Goal: Navigation & Orientation: Find specific page/section

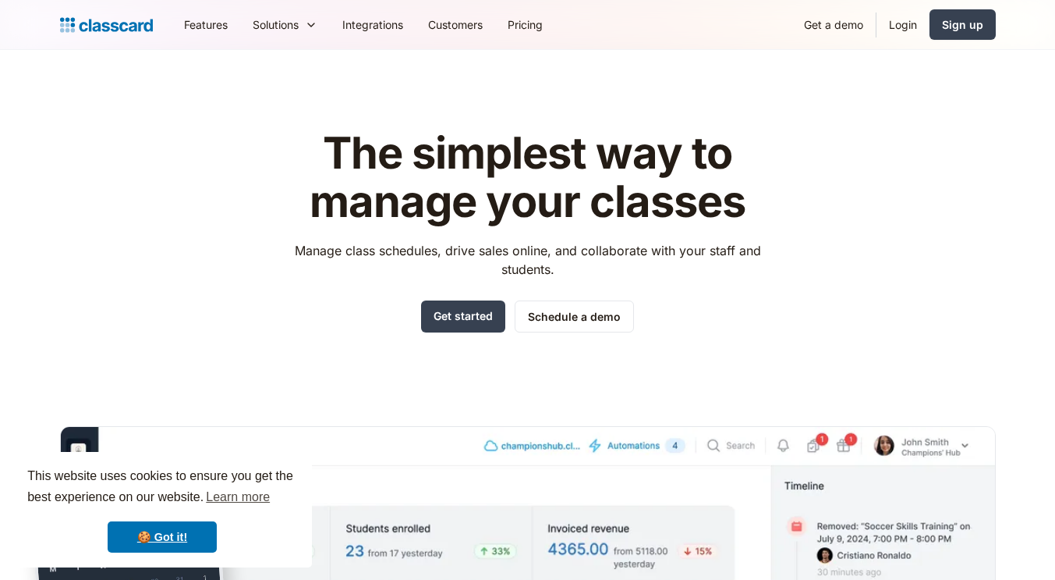
click at [897, 31] on link "Login" at bounding box center [903, 24] width 53 height 35
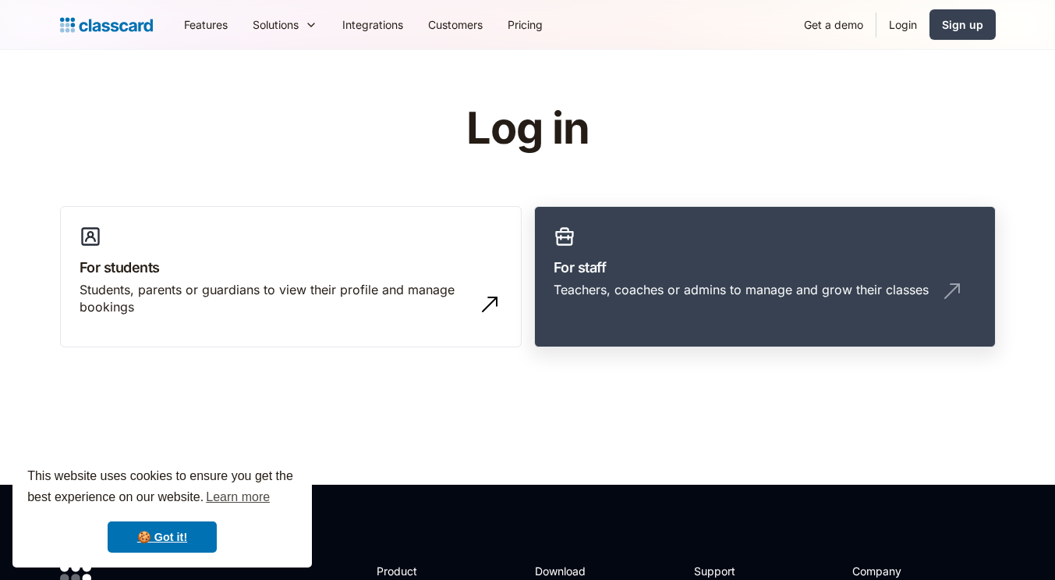
click at [689, 276] on h3 "For staff" at bounding box center [765, 267] width 423 height 21
